Goal: Task Accomplishment & Management: Use online tool/utility

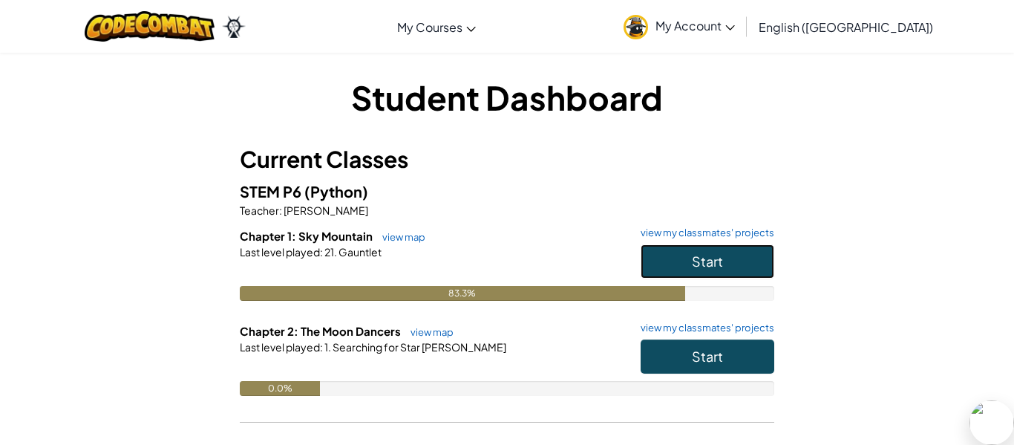
click at [688, 253] on button "Start" at bounding box center [708, 261] width 134 height 34
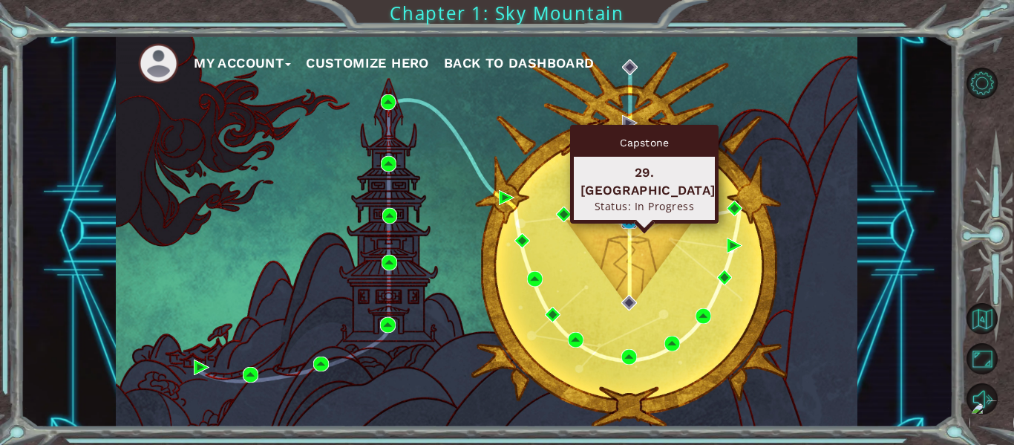
click at [631, 220] on img at bounding box center [630, 221] width 16 height 16
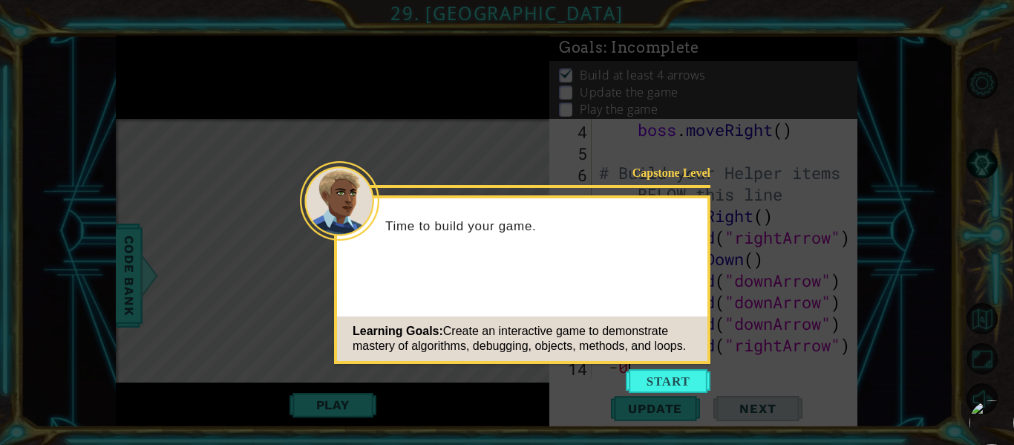
scroll to position [129, 0]
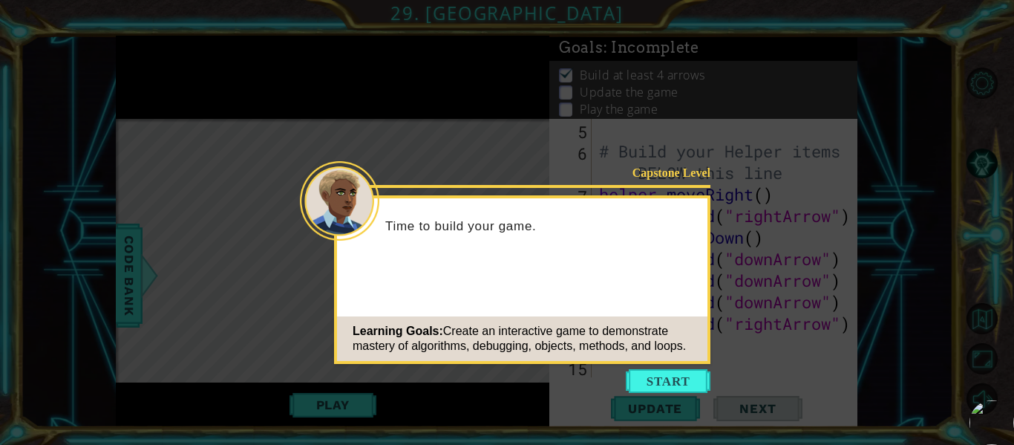
type textarea "-0p"
click at [673, 359] on div "Learning Goals: Create an interactive game to demonstrate mastery of algorithms…" at bounding box center [522, 338] width 371 height 45
click at [677, 390] on button "Start" at bounding box center [668, 381] width 85 height 24
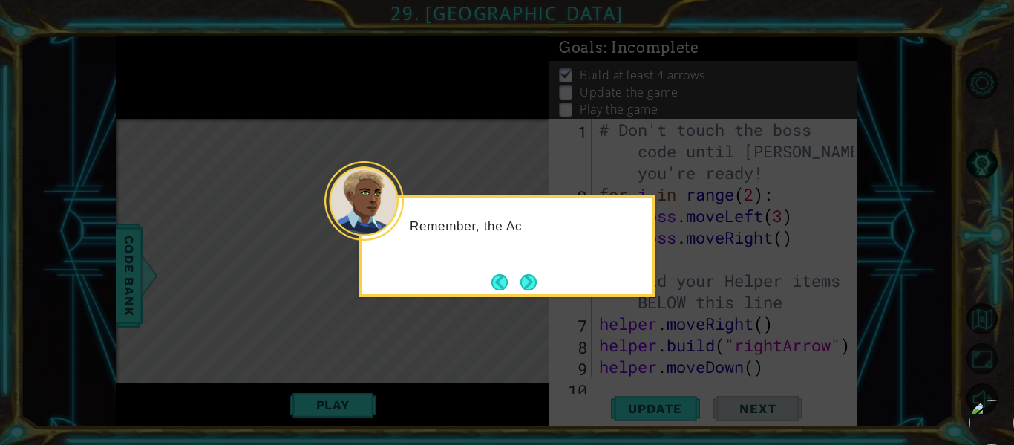
click at [673, 371] on icon at bounding box center [507, 222] width 1014 height 445
click at [527, 274] on button "Next" at bounding box center [529, 282] width 16 height 16
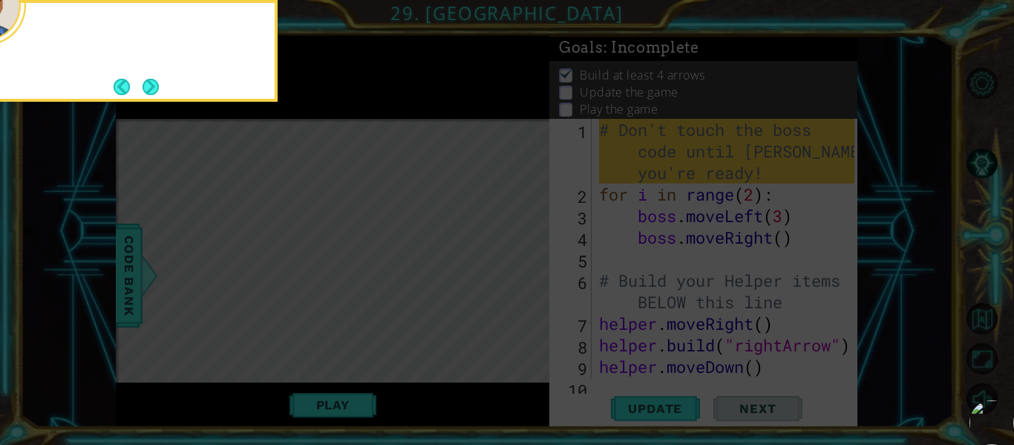
click at [527, 274] on icon at bounding box center [507, 66] width 1014 height 757
click at [187, 72] on div "For now, don't change the boss code. We'll work on tha" at bounding box center [129, 46] width 291 height 75
click at [160, 72] on div "For now, don't change the boss code. We'll work on that later." at bounding box center [129, 46] width 291 height 75
click at [143, 84] on button "Next" at bounding box center [151, 87] width 16 height 16
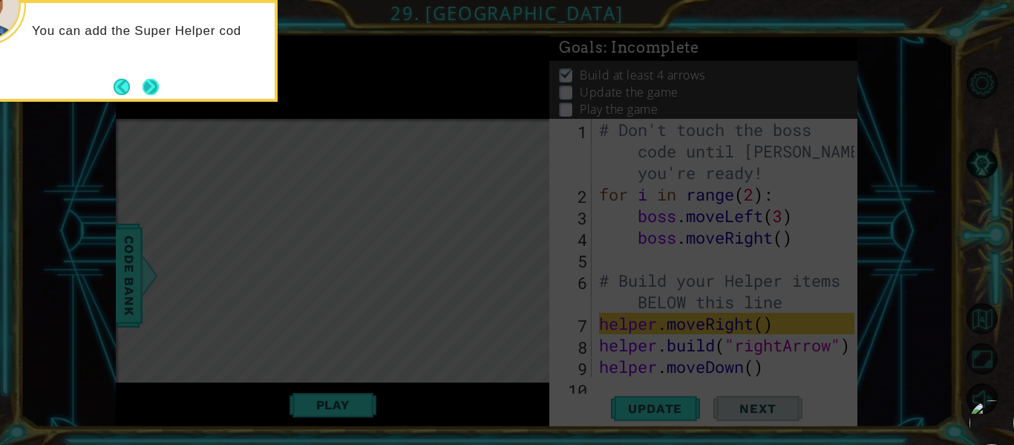
click at [160, 94] on button "Next" at bounding box center [151, 86] width 17 height 17
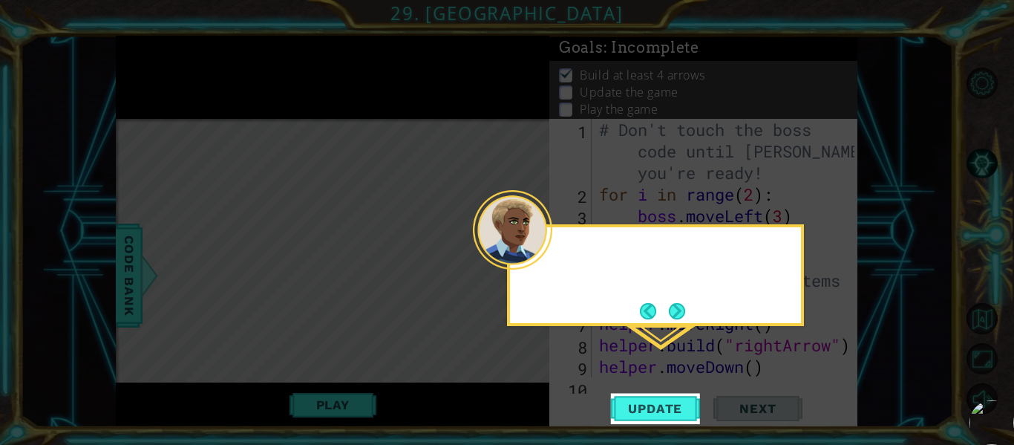
click at [160, 94] on icon at bounding box center [507, 222] width 1014 height 445
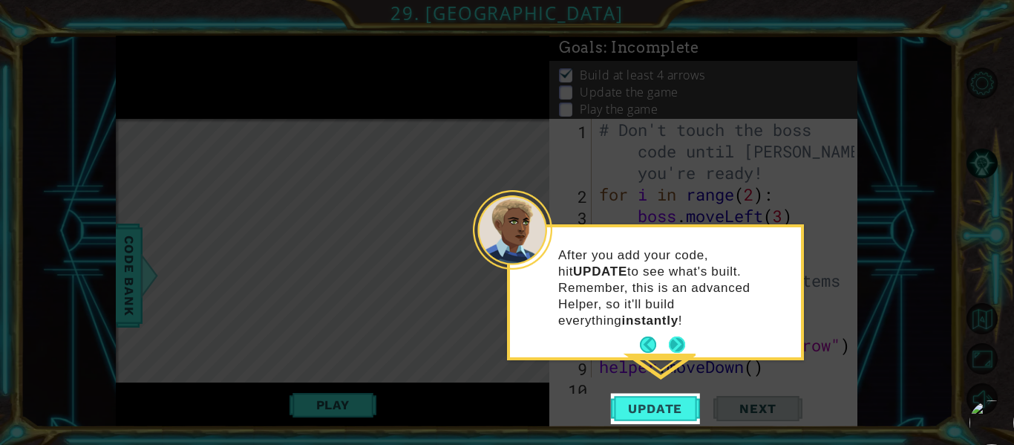
click at [671, 336] on button "Next" at bounding box center [677, 345] width 19 height 19
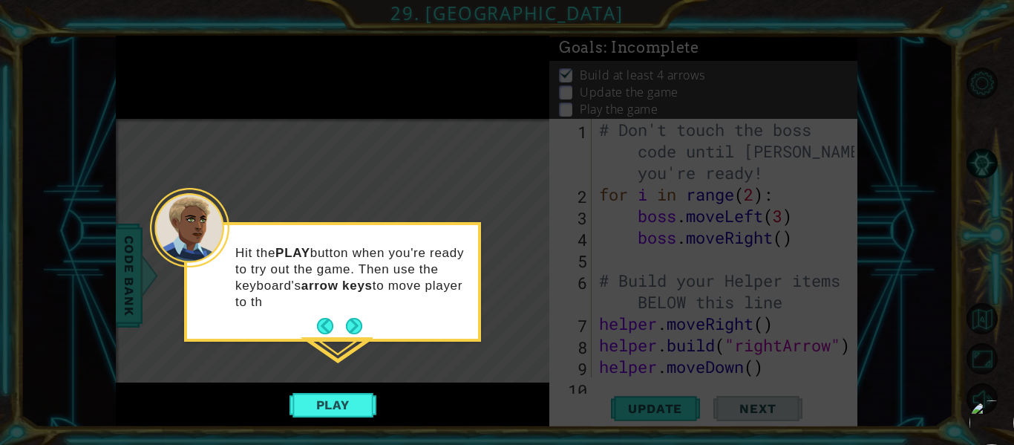
click at [676, 334] on icon at bounding box center [507, 222] width 1014 height 445
click at [346, 328] on button "Next" at bounding box center [354, 326] width 16 height 16
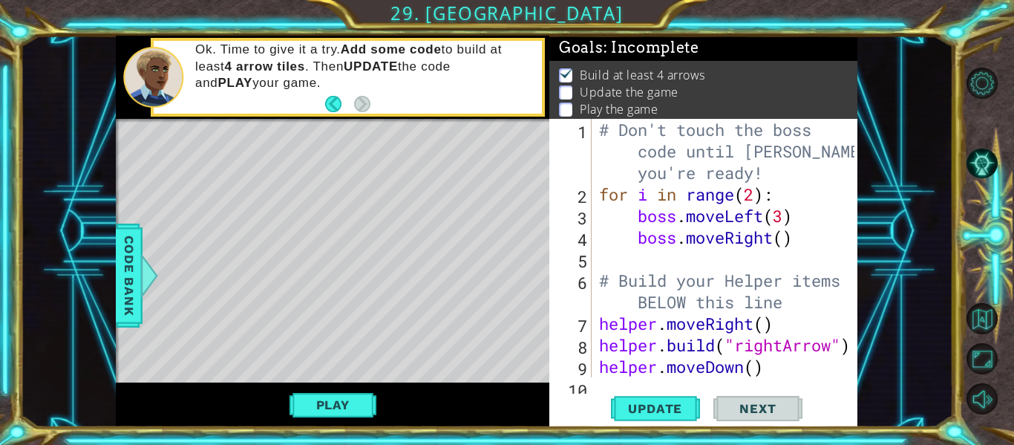
click at [564, 91] on p at bounding box center [565, 92] width 13 height 14
click at [362, 93] on footer at bounding box center [347, 104] width 45 height 22
